Goal: Find contact information: Find contact information

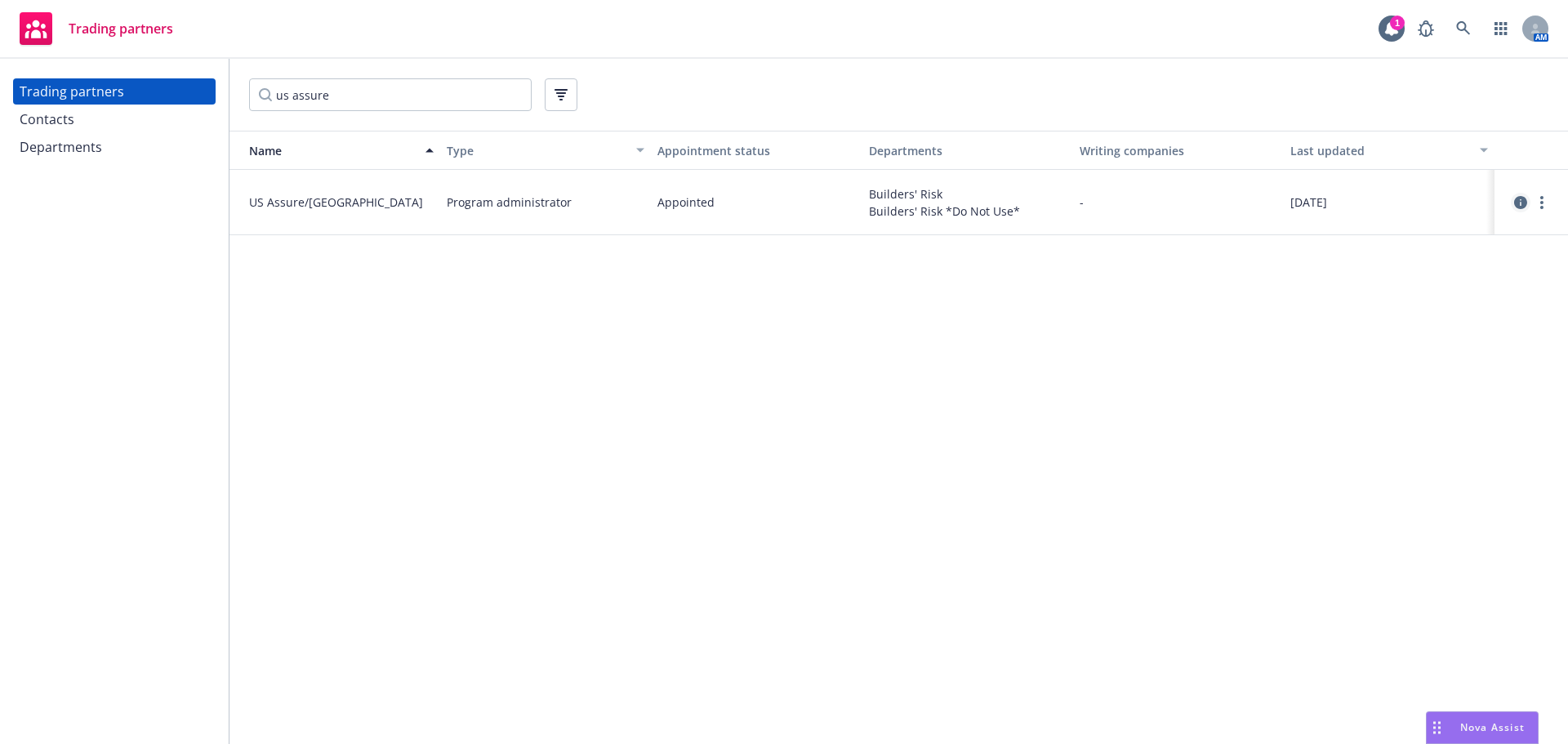
click at [1514, 204] on icon "circleInformation" at bounding box center [1521, 203] width 13 height 13
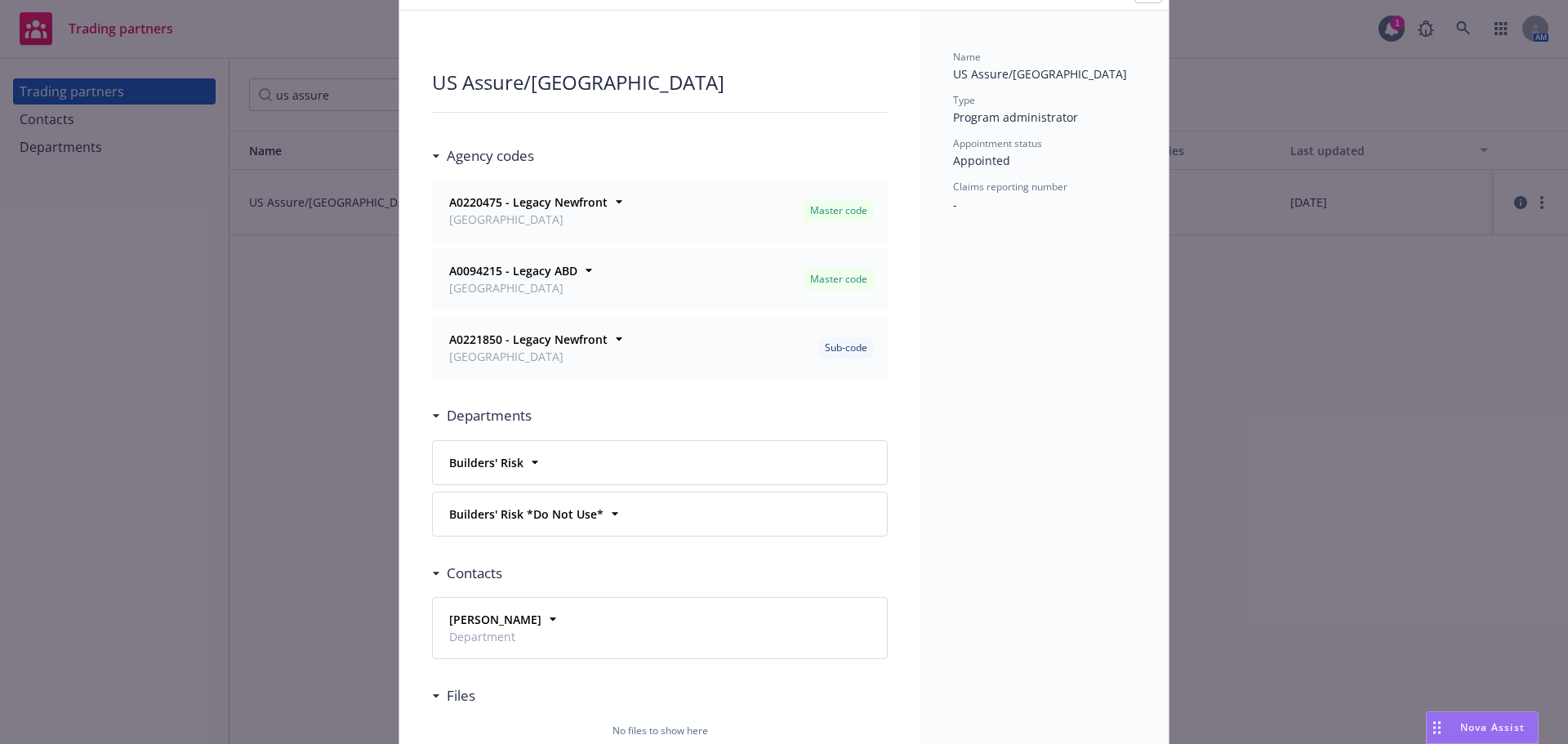
scroll to position [187, 0]
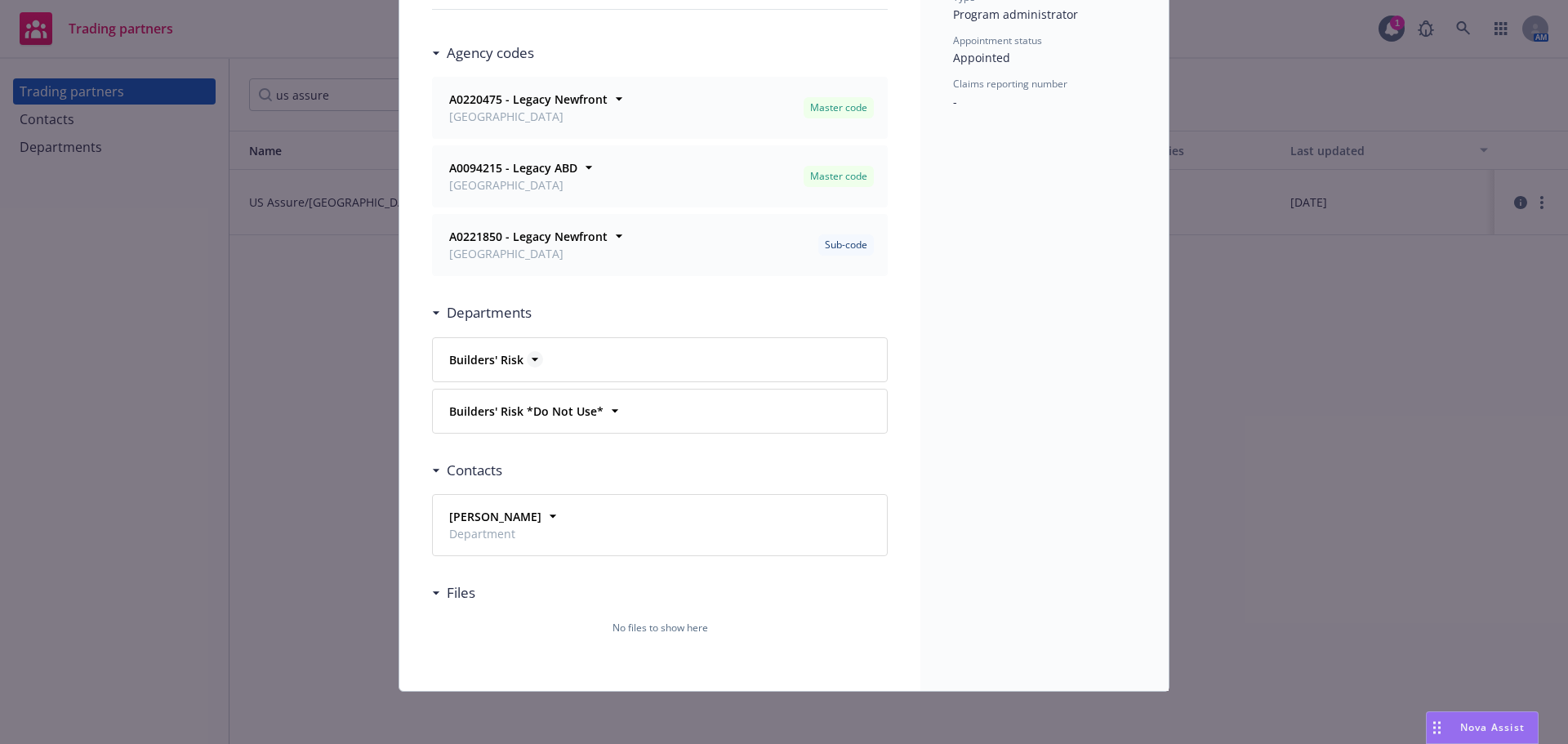
click at [527, 355] on icon at bounding box center [534, 359] width 16 height 16
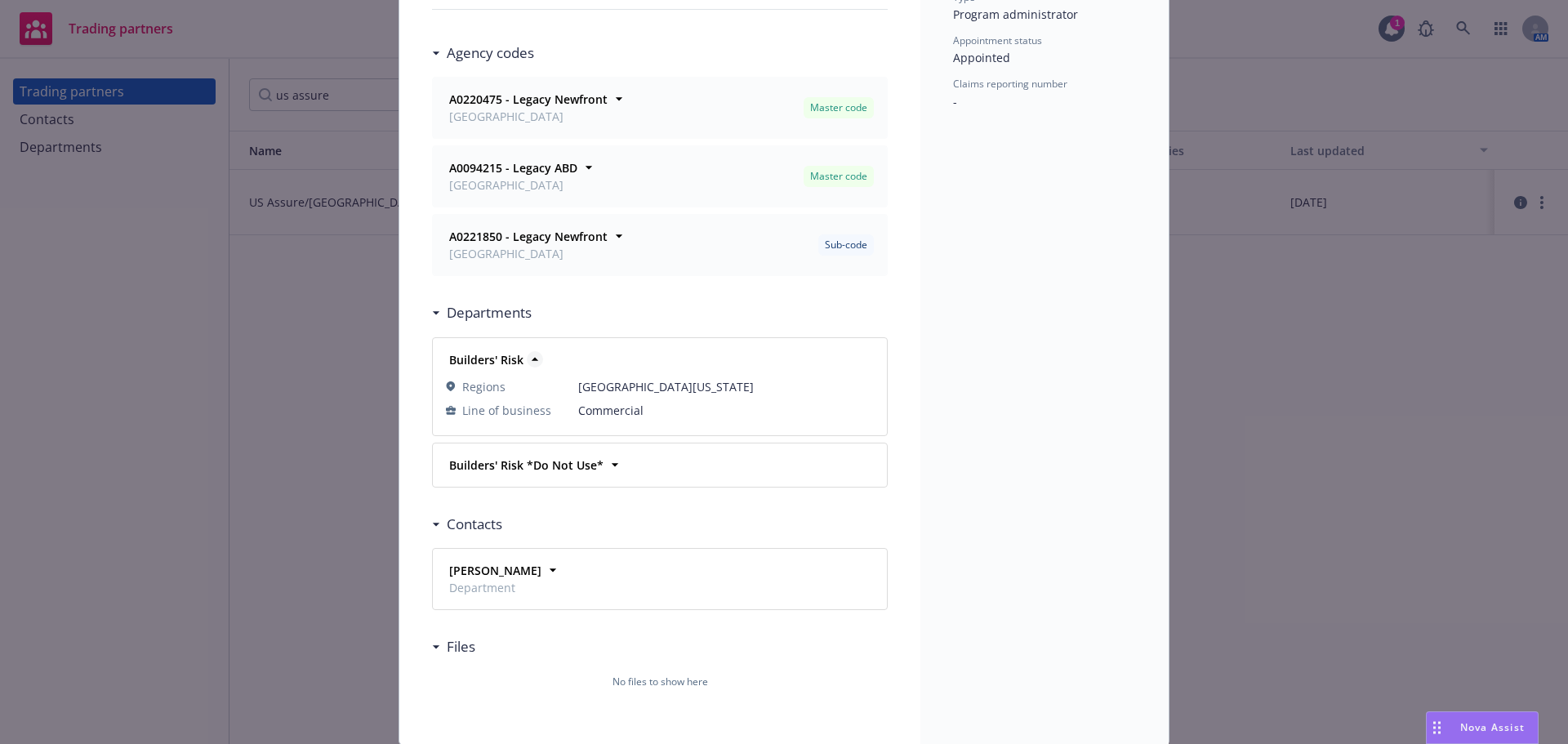
click at [527, 355] on icon at bounding box center [534, 359] width 16 height 16
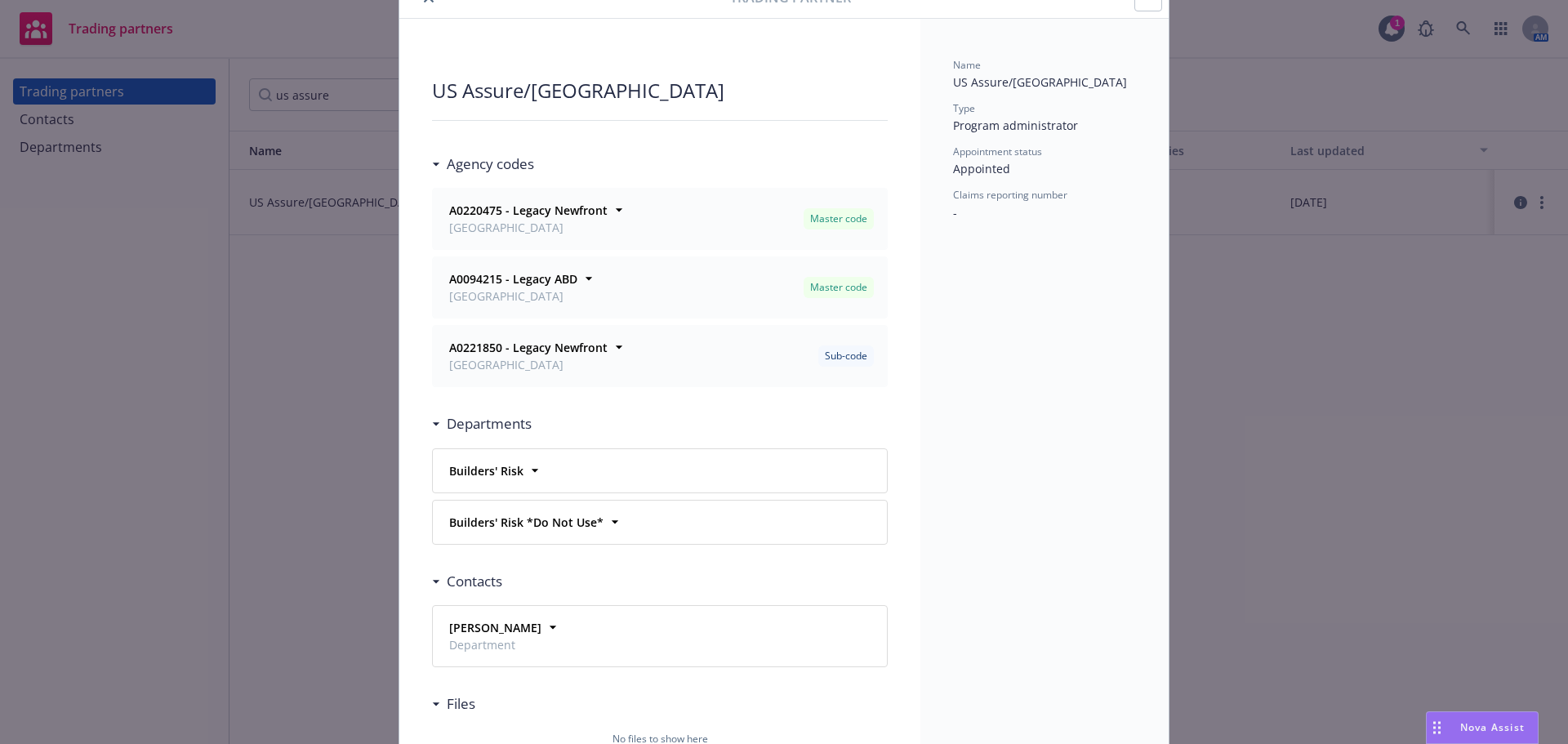
scroll to position [0, 0]
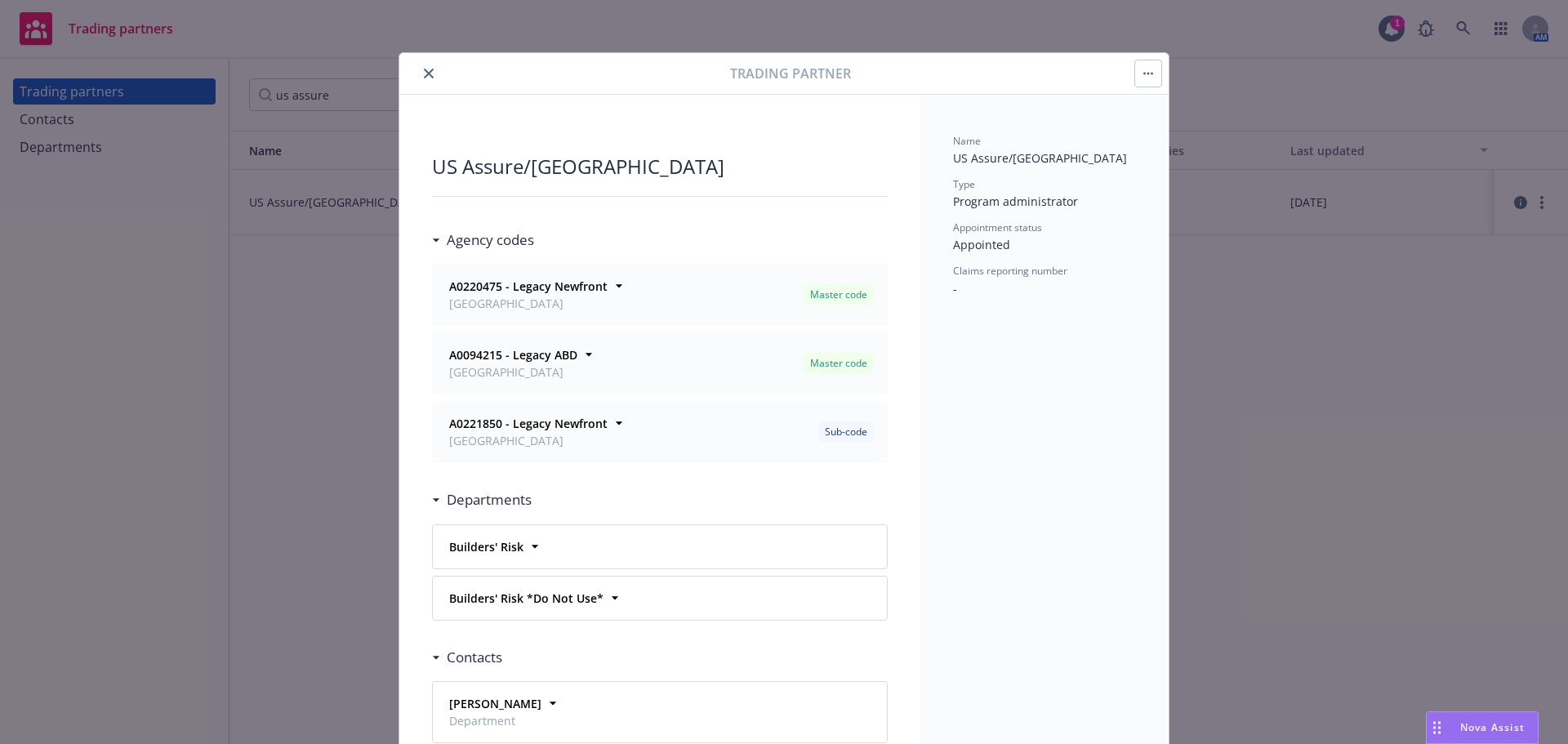
click at [424, 73] on icon "close" at bounding box center [429, 74] width 9 height 9
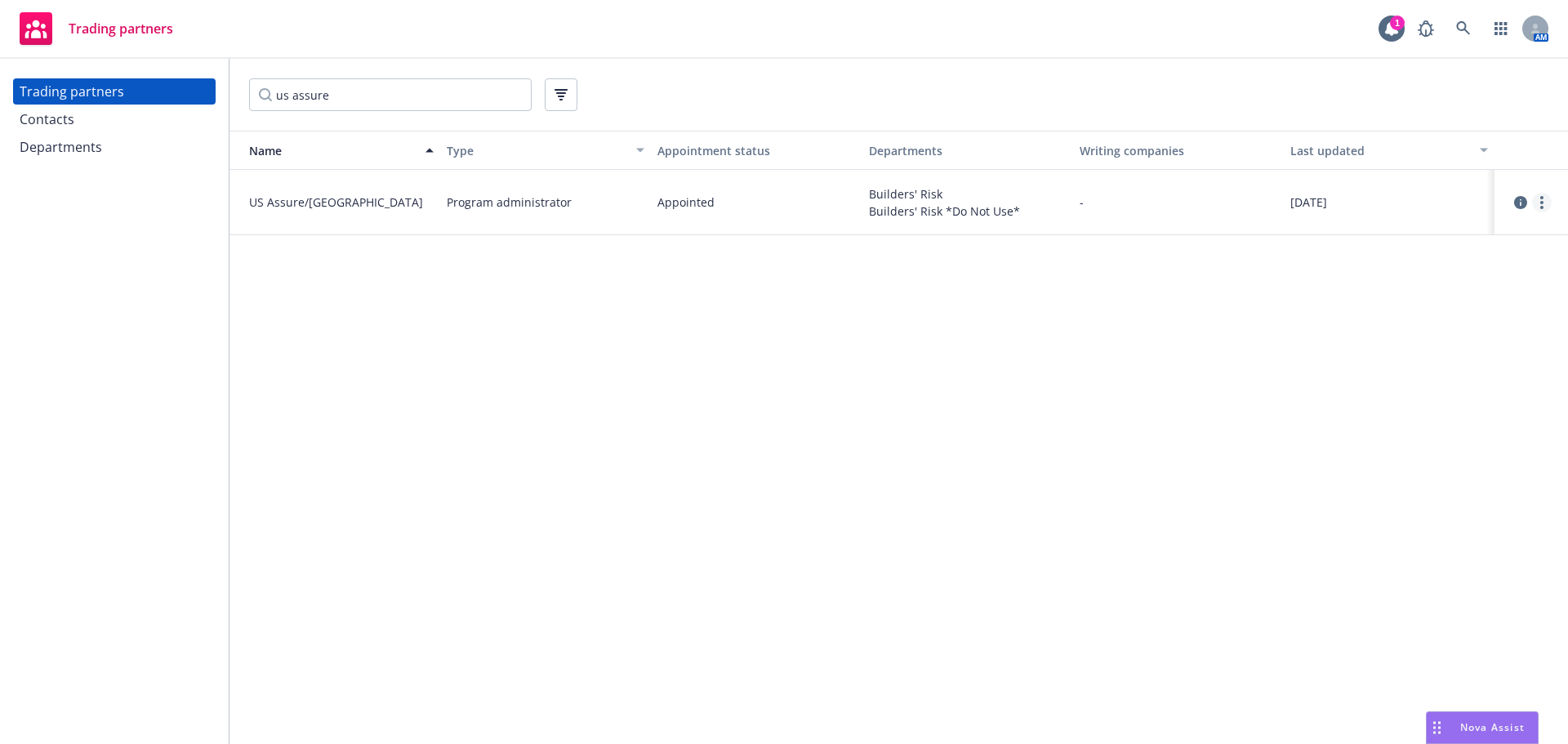
click at [1541, 200] on icon "more" at bounding box center [1542, 203] width 3 height 13
click at [1422, 233] on link "View contacts" at bounding box center [1459, 236] width 182 height 33
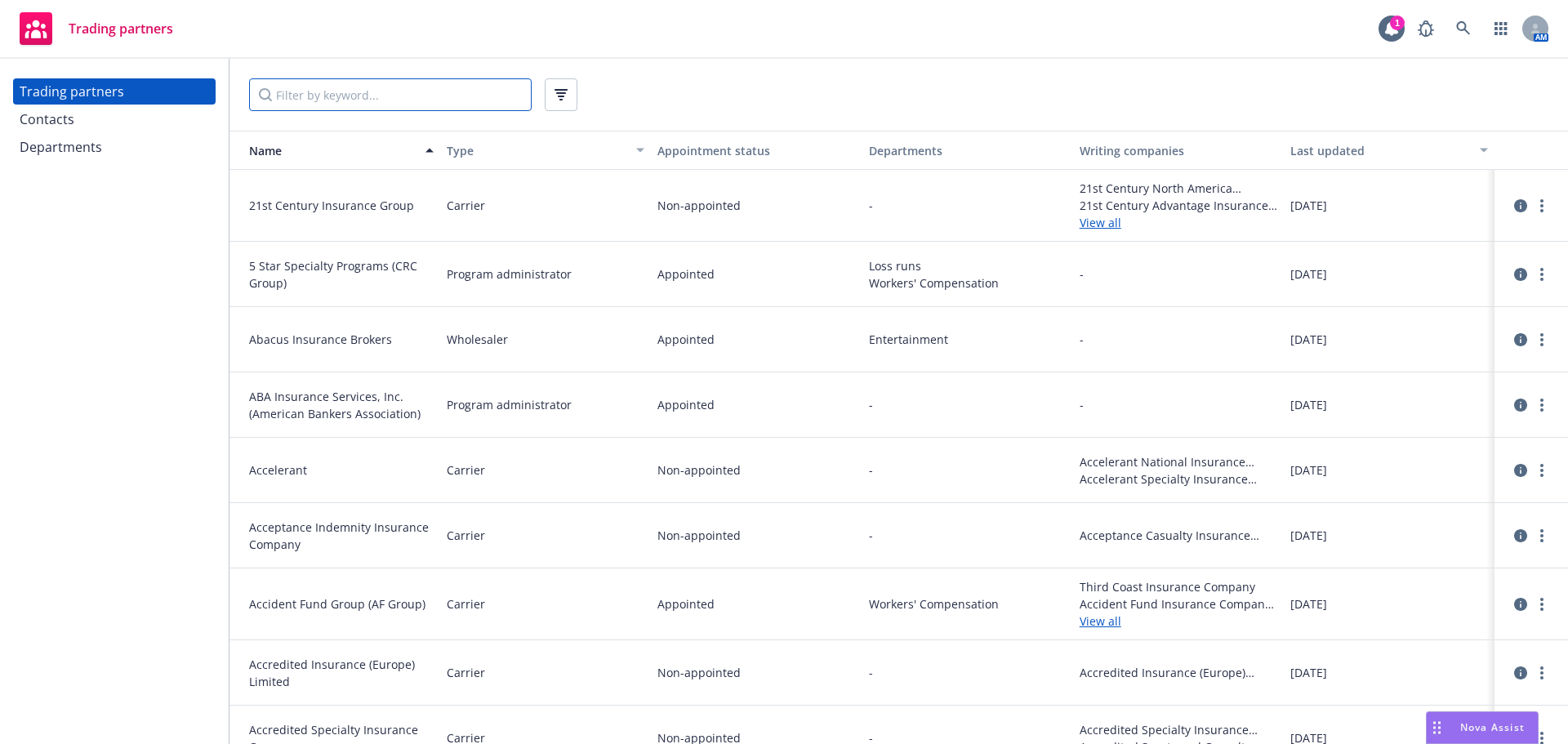
click at [288, 90] on input "Filter by keyword..." at bounding box center [390, 94] width 282 height 33
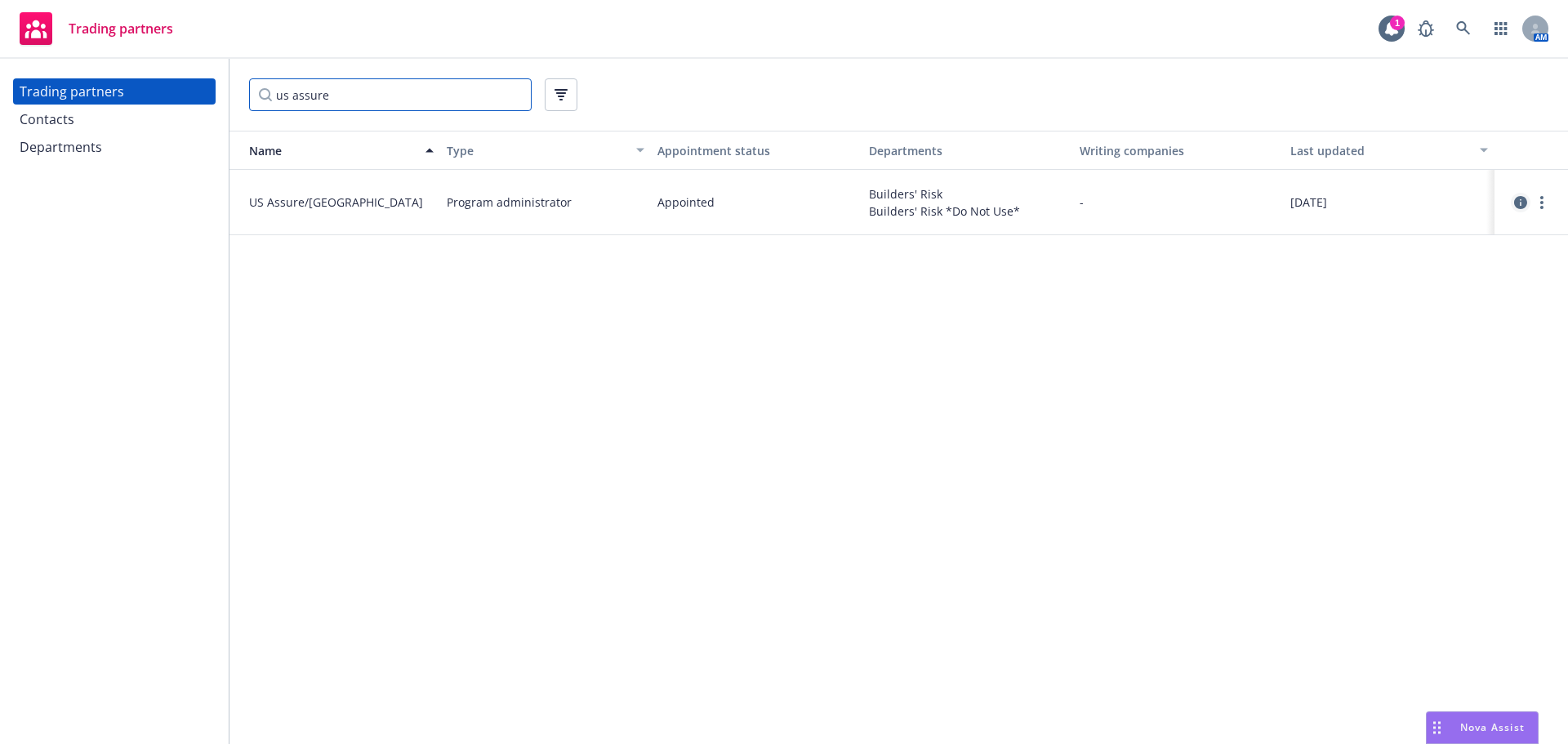
type input "us assure"
click at [1518, 201] on icon "circleInformation" at bounding box center [1521, 203] width 13 height 13
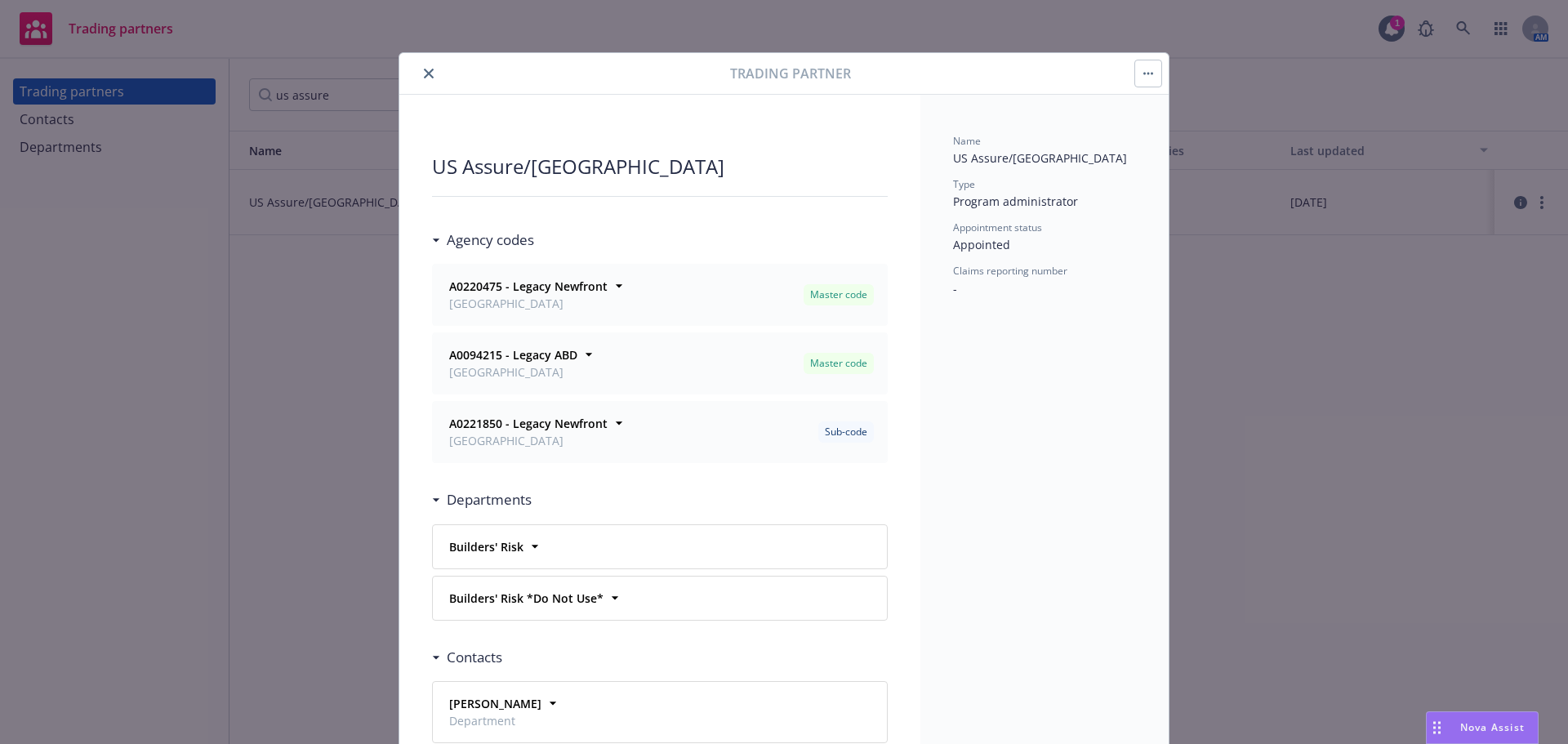
scroll to position [49, 0]
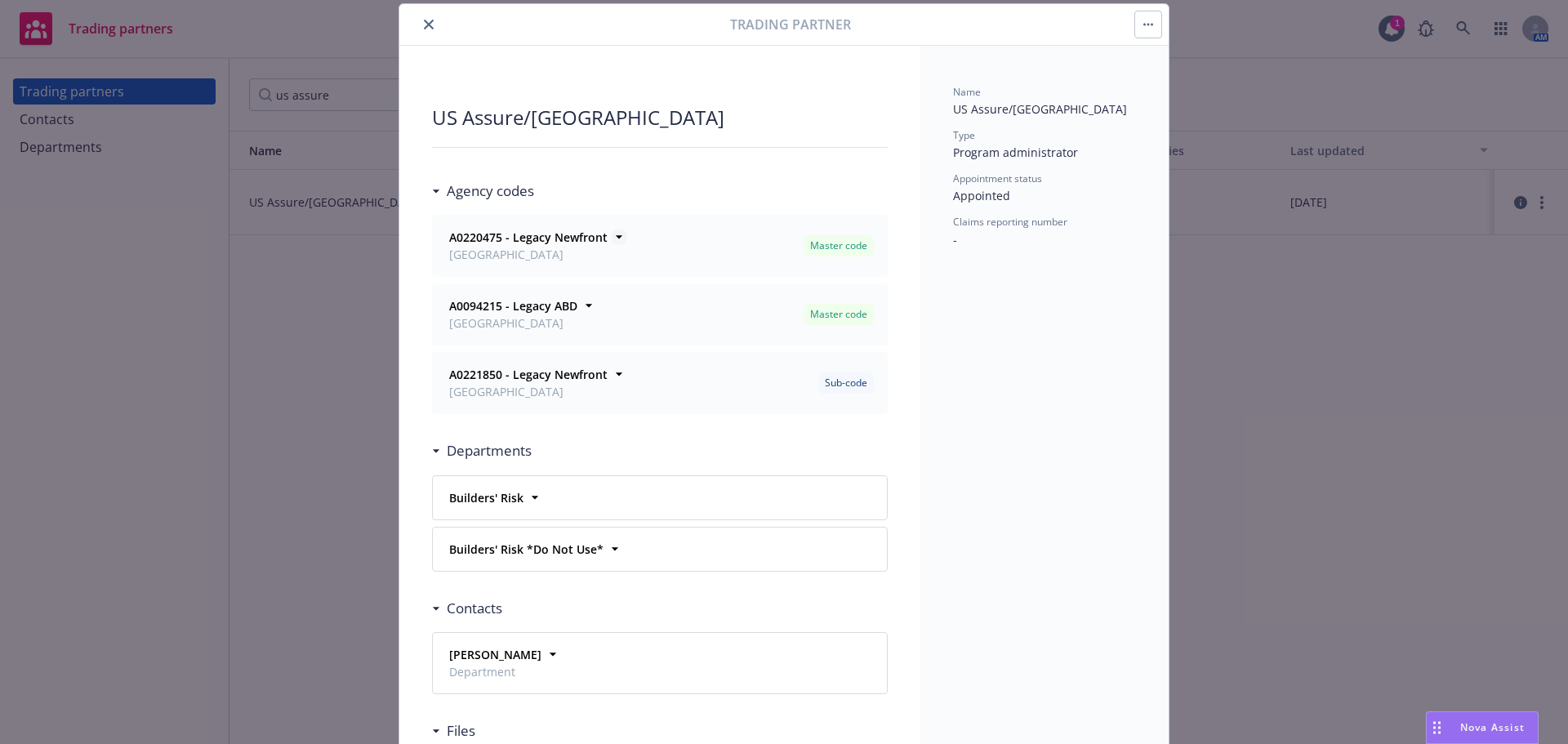
click at [611, 237] on icon at bounding box center [618, 236] width 16 height 16
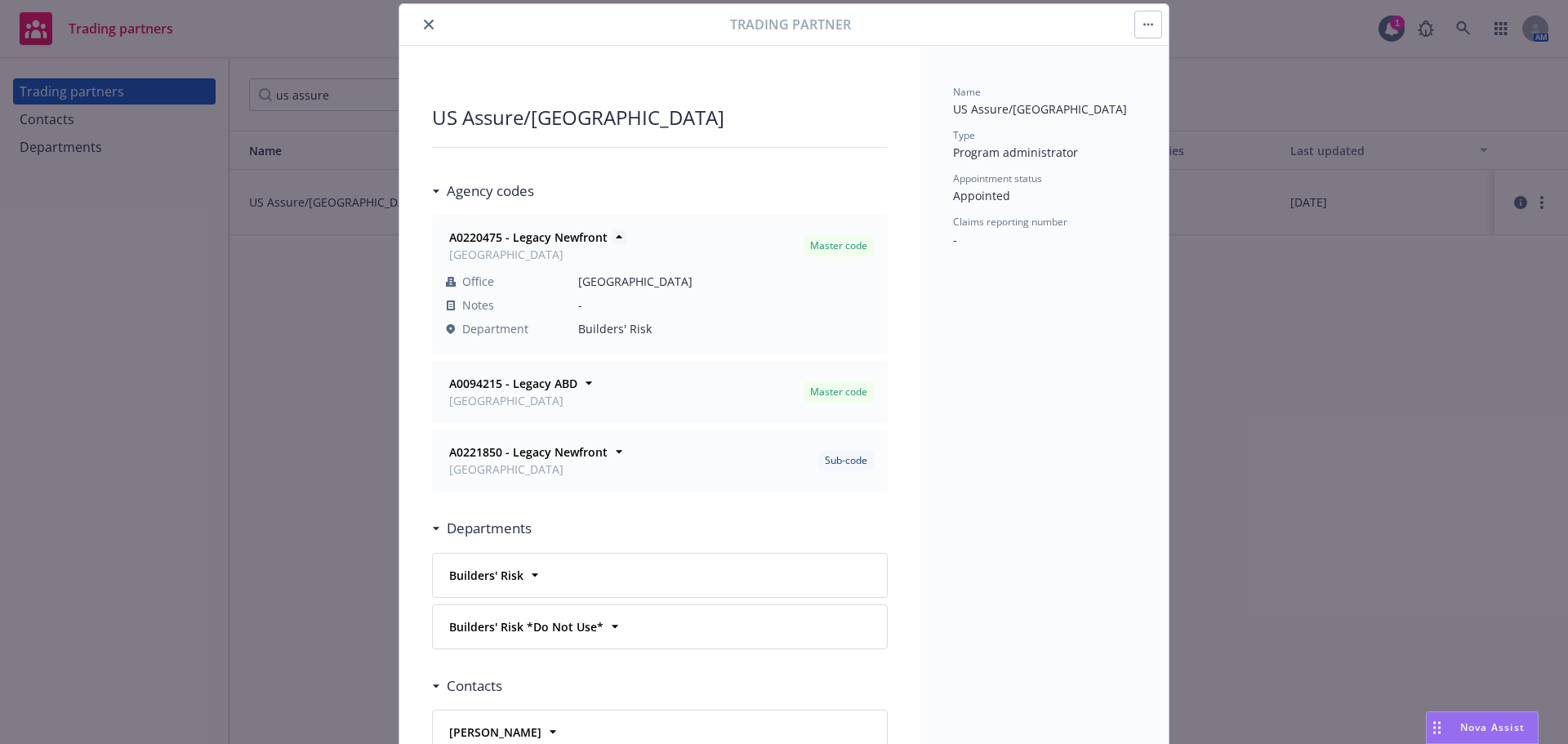
click at [614, 235] on icon at bounding box center [618, 236] width 16 height 16
